Goal: Transaction & Acquisition: Purchase product/service

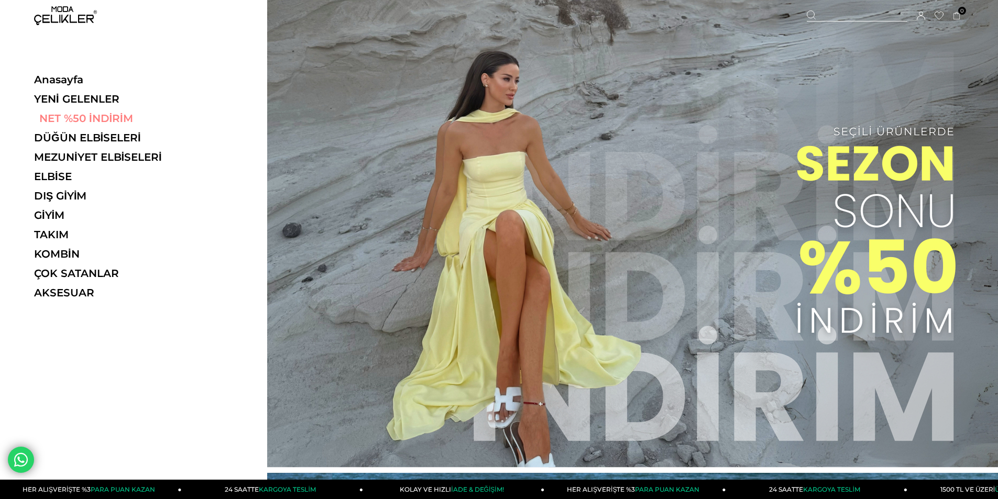
click at [111, 117] on link "NET %50 İNDİRİM" at bounding box center [106, 118] width 144 height 13
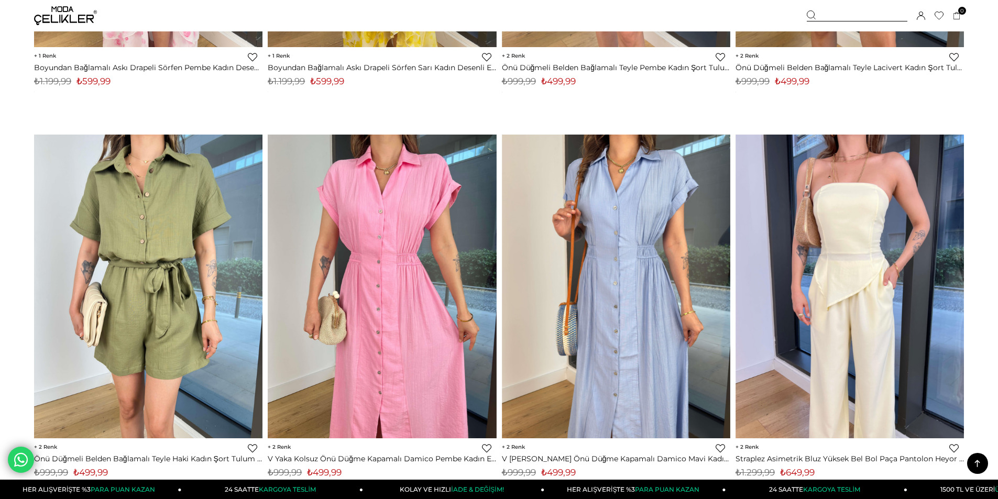
scroll to position [3981, 0]
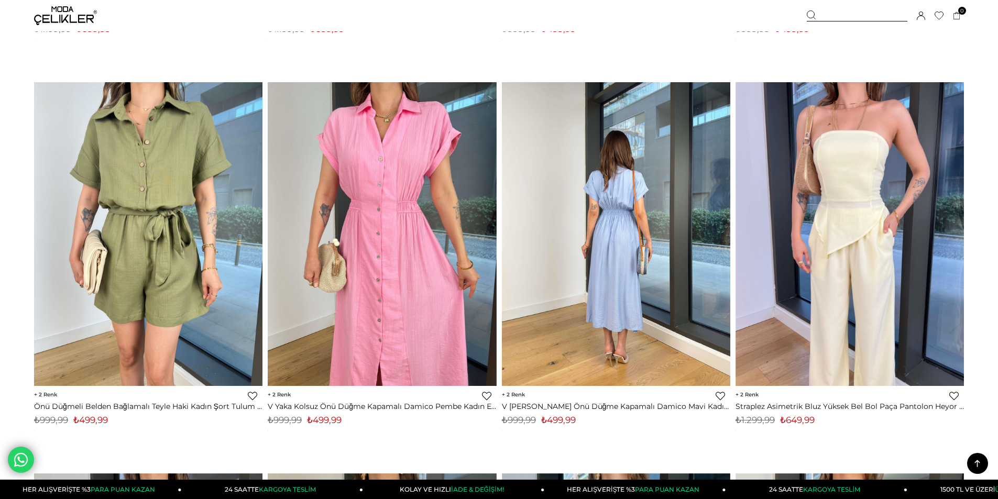
click at [632, 217] on div at bounding box center [616, 234] width 686 height 304
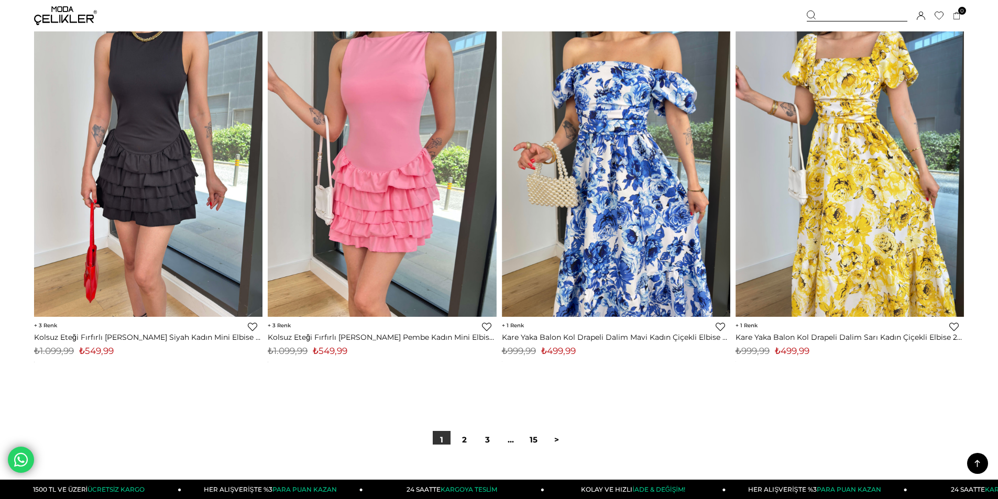
scroll to position [7804, 0]
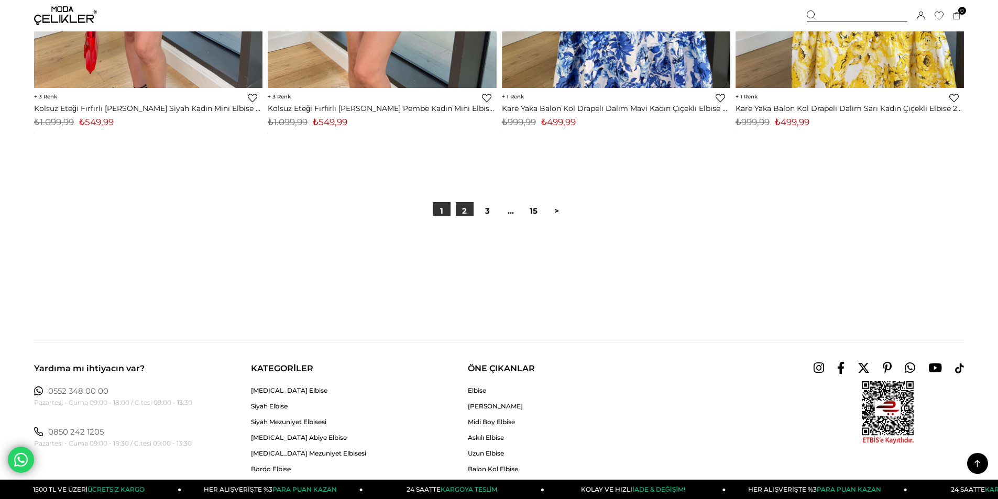
click at [464, 210] on link "2" at bounding box center [465, 211] width 18 height 18
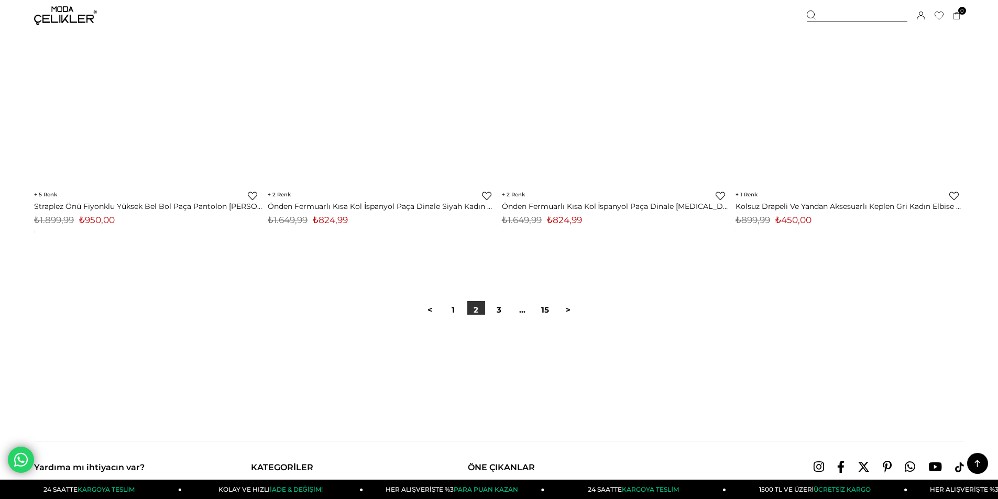
scroll to position [7752, 0]
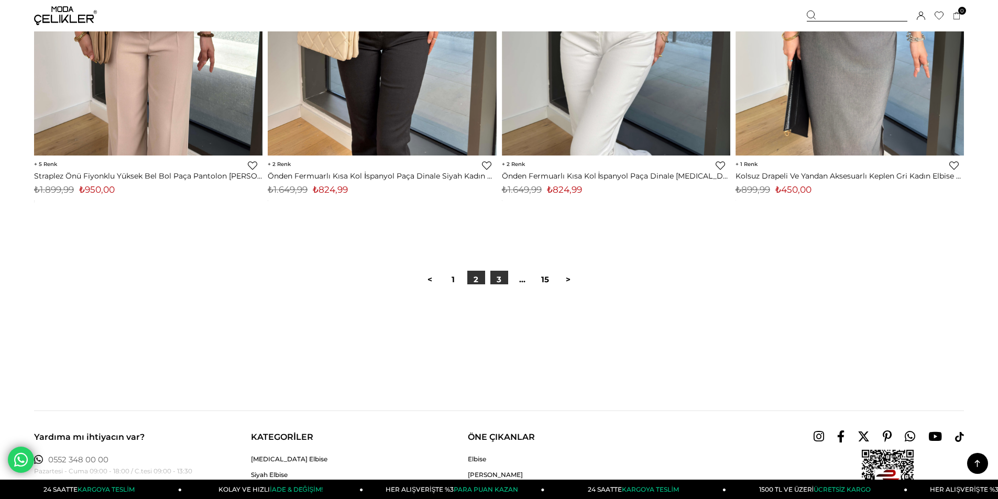
click at [506, 279] on link "3" at bounding box center [499, 280] width 18 height 18
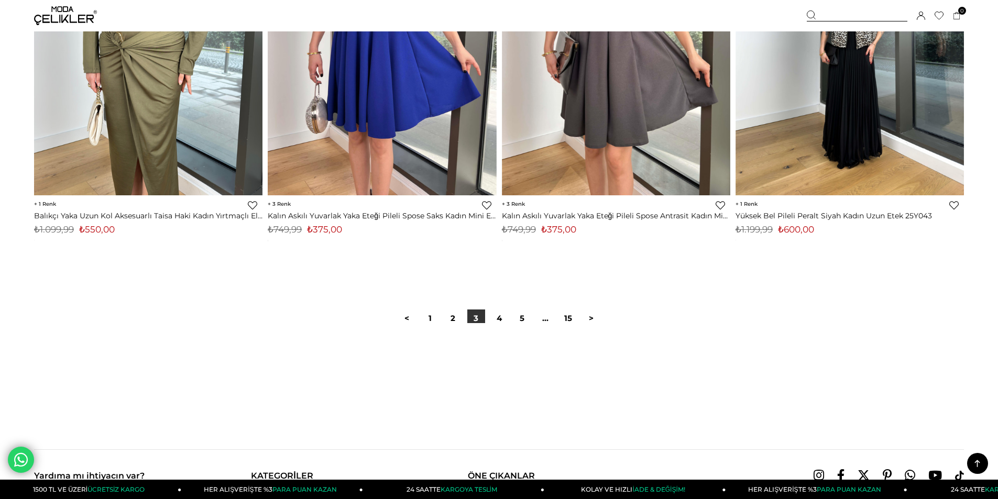
scroll to position [7699, 0]
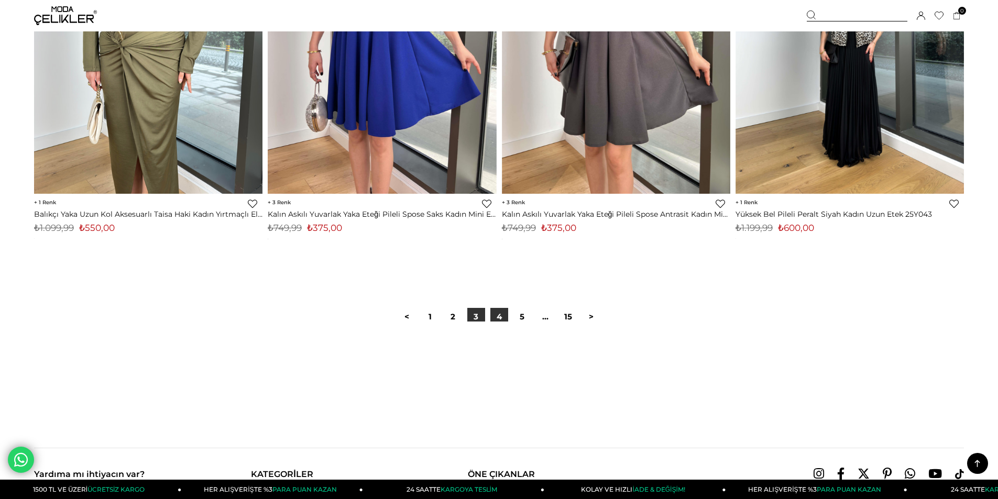
click at [499, 320] on link "4" at bounding box center [499, 317] width 18 height 18
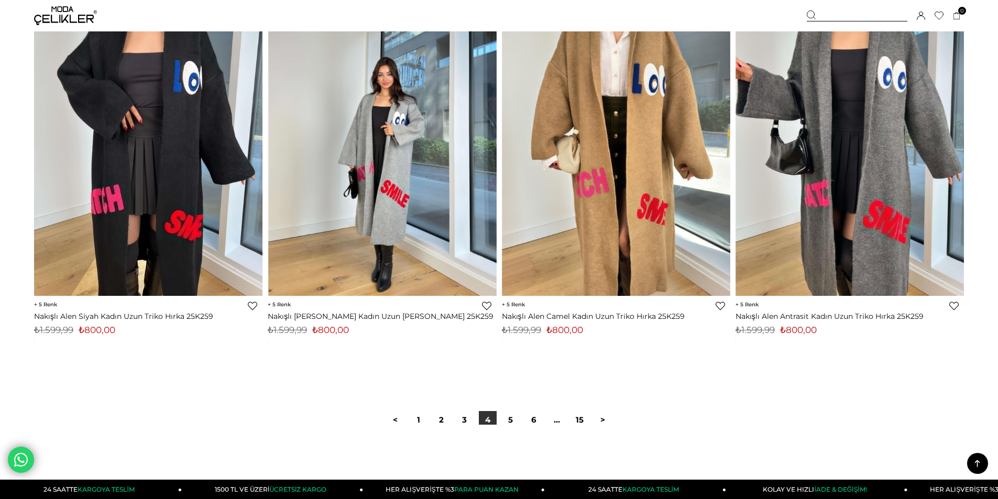
scroll to position [7714, 0]
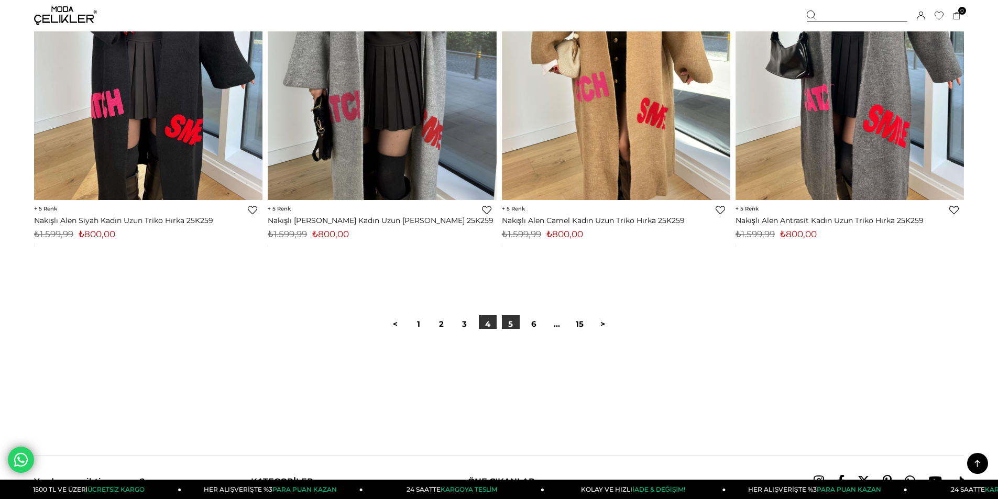
click at [511, 323] on link "5" at bounding box center [511, 324] width 18 height 18
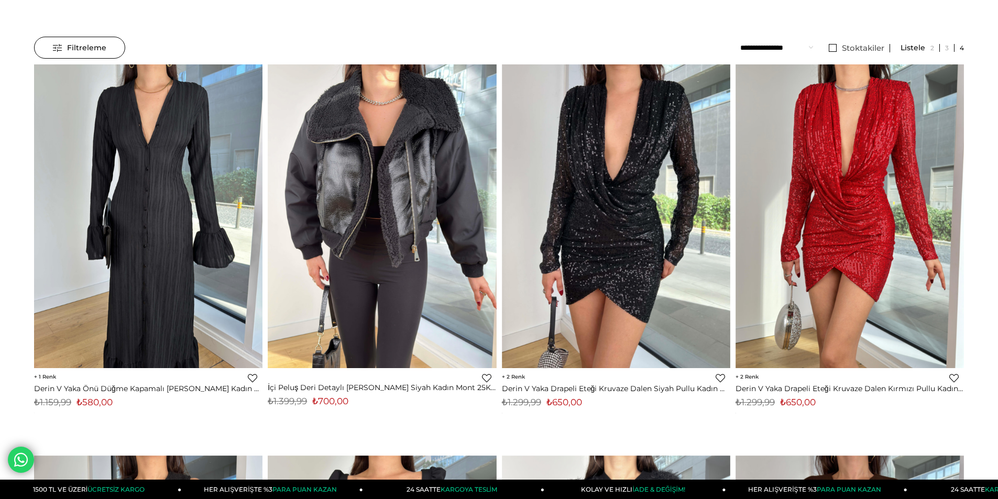
scroll to position [105, 0]
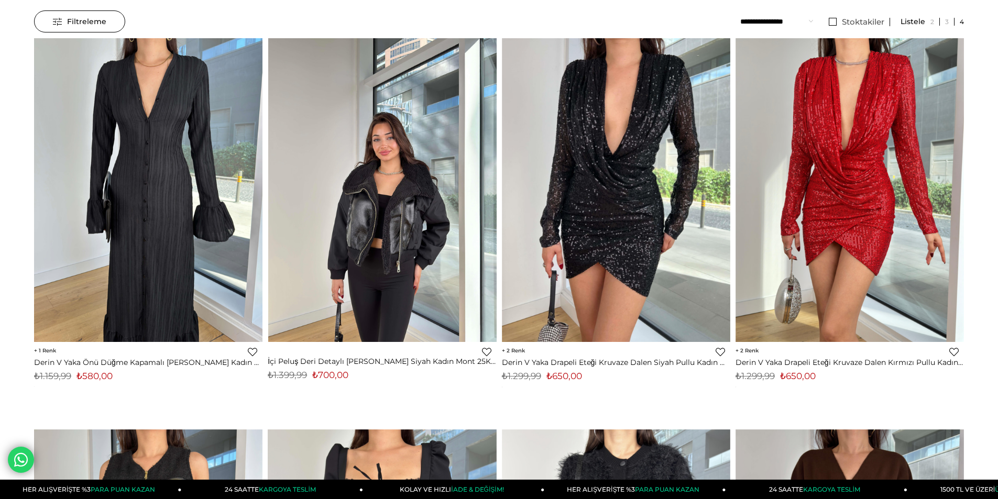
click at [397, 268] on img at bounding box center [382, 190] width 228 height 304
click at [383, 282] on img at bounding box center [382, 190] width 228 height 304
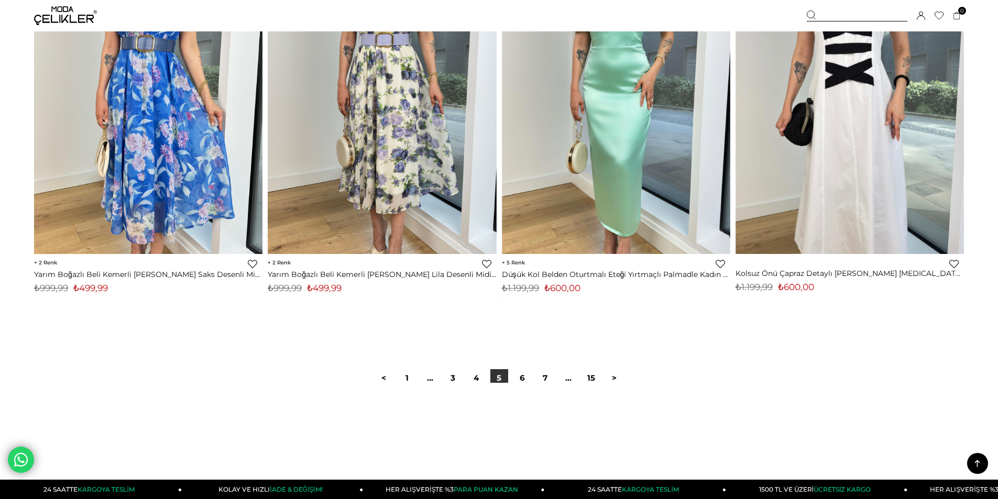
scroll to position [7714, 0]
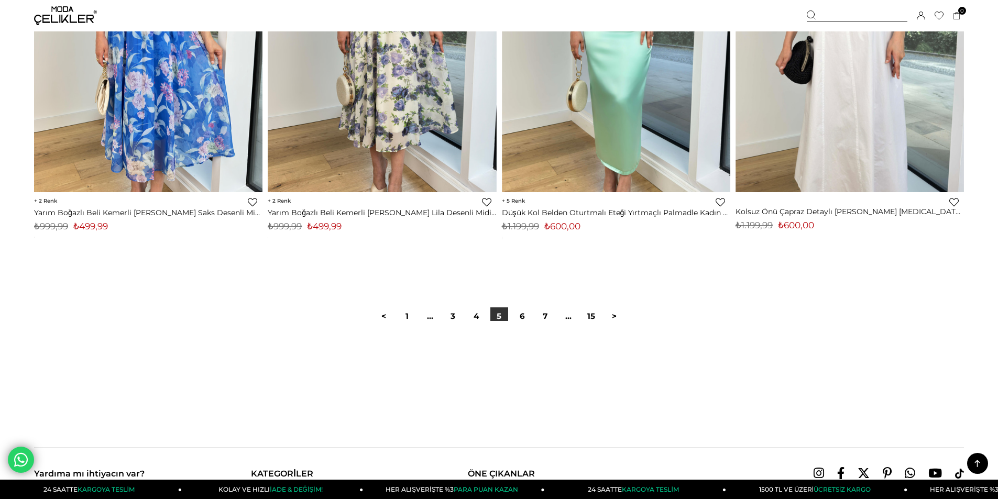
click at [523, 321] on div at bounding box center [499, 354] width 930 height 67
click at [520, 317] on link "6" at bounding box center [522, 316] width 18 height 18
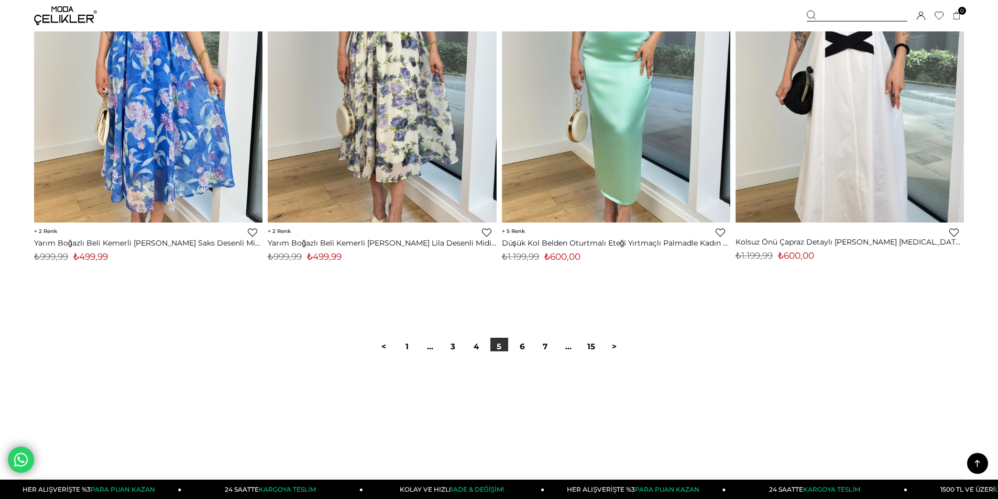
scroll to position [7699, 0]
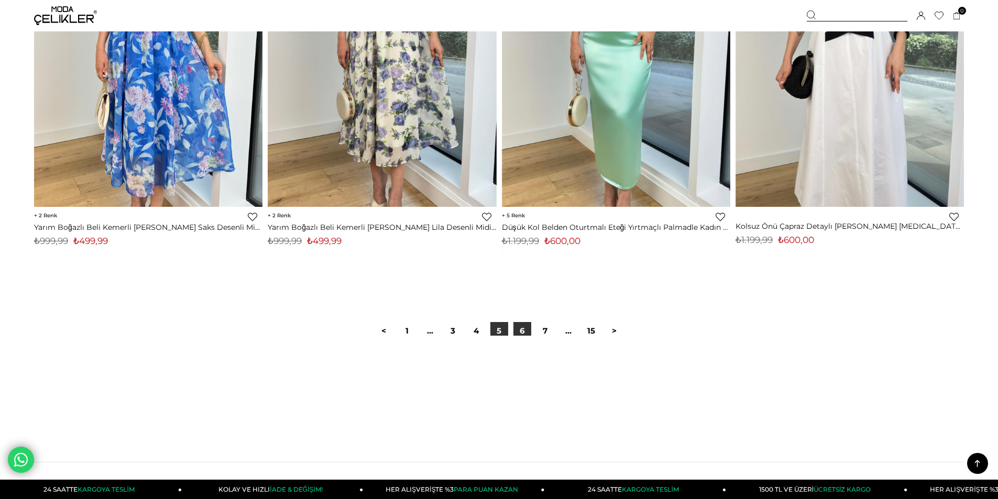
click at [527, 332] on link "6" at bounding box center [522, 331] width 18 height 18
click at [526, 330] on link "6" at bounding box center [522, 331] width 18 height 18
click at [520, 333] on link "6" at bounding box center [522, 331] width 18 height 18
click at [522, 330] on link "6" at bounding box center [522, 331] width 18 height 18
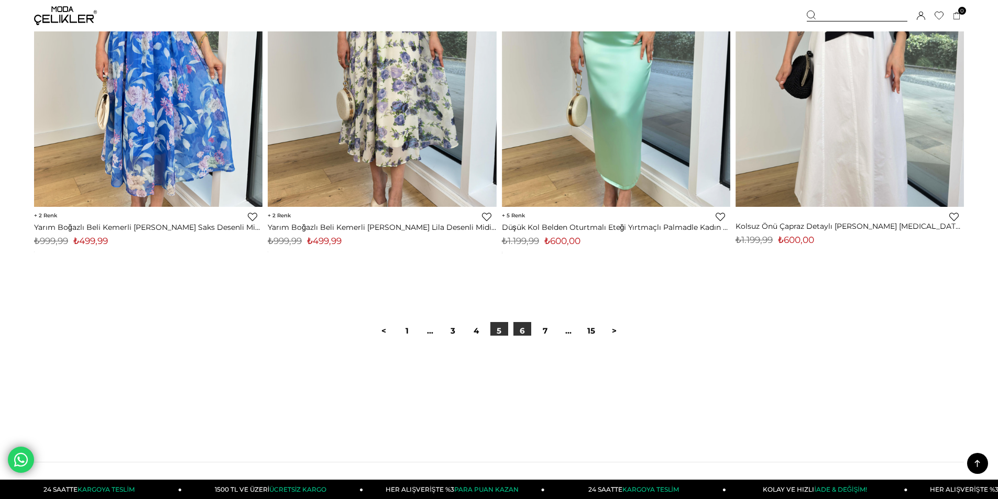
click at [522, 330] on link "6" at bounding box center [522, 331] width 18 height 18
click at [550, 332] on link "7" at bounding box center [545, 331] width 18 height 18
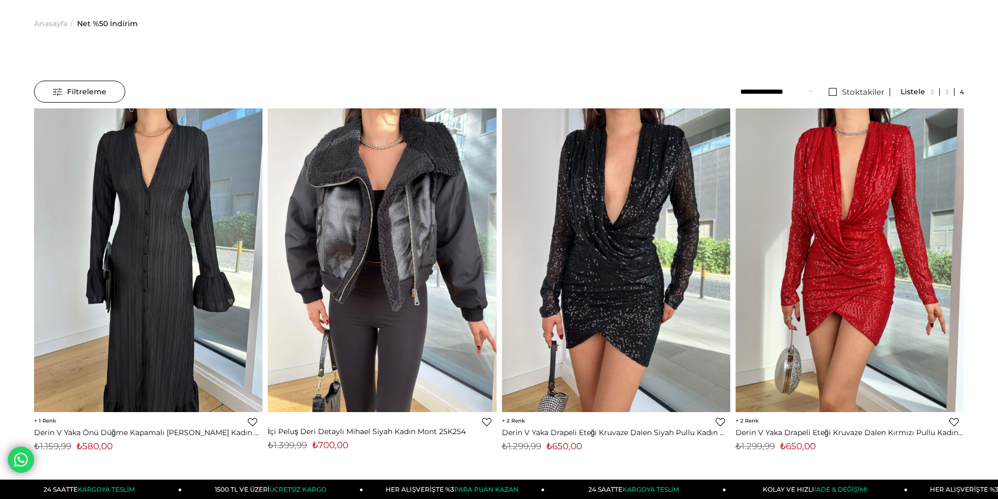
scroll to position [52, 0]
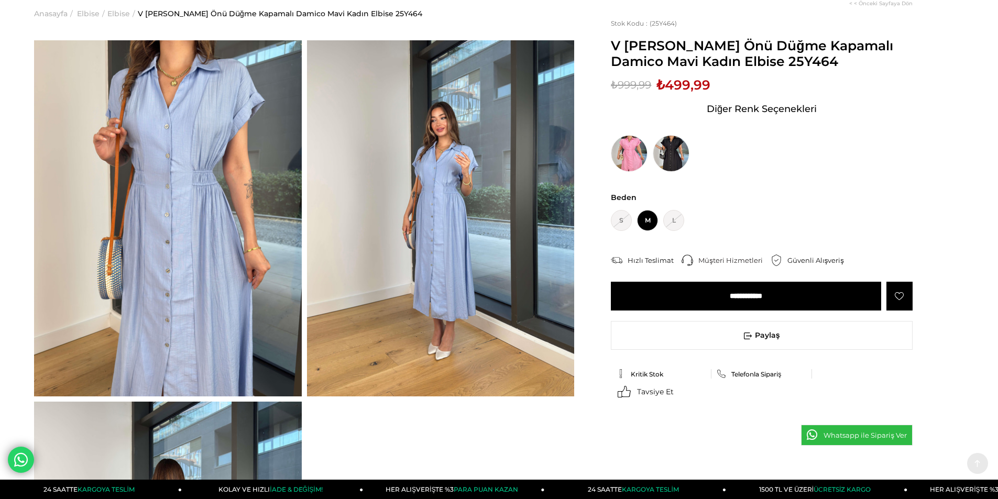
scroll to position [210, 0]
